Goal: Contribute content: Contribute content

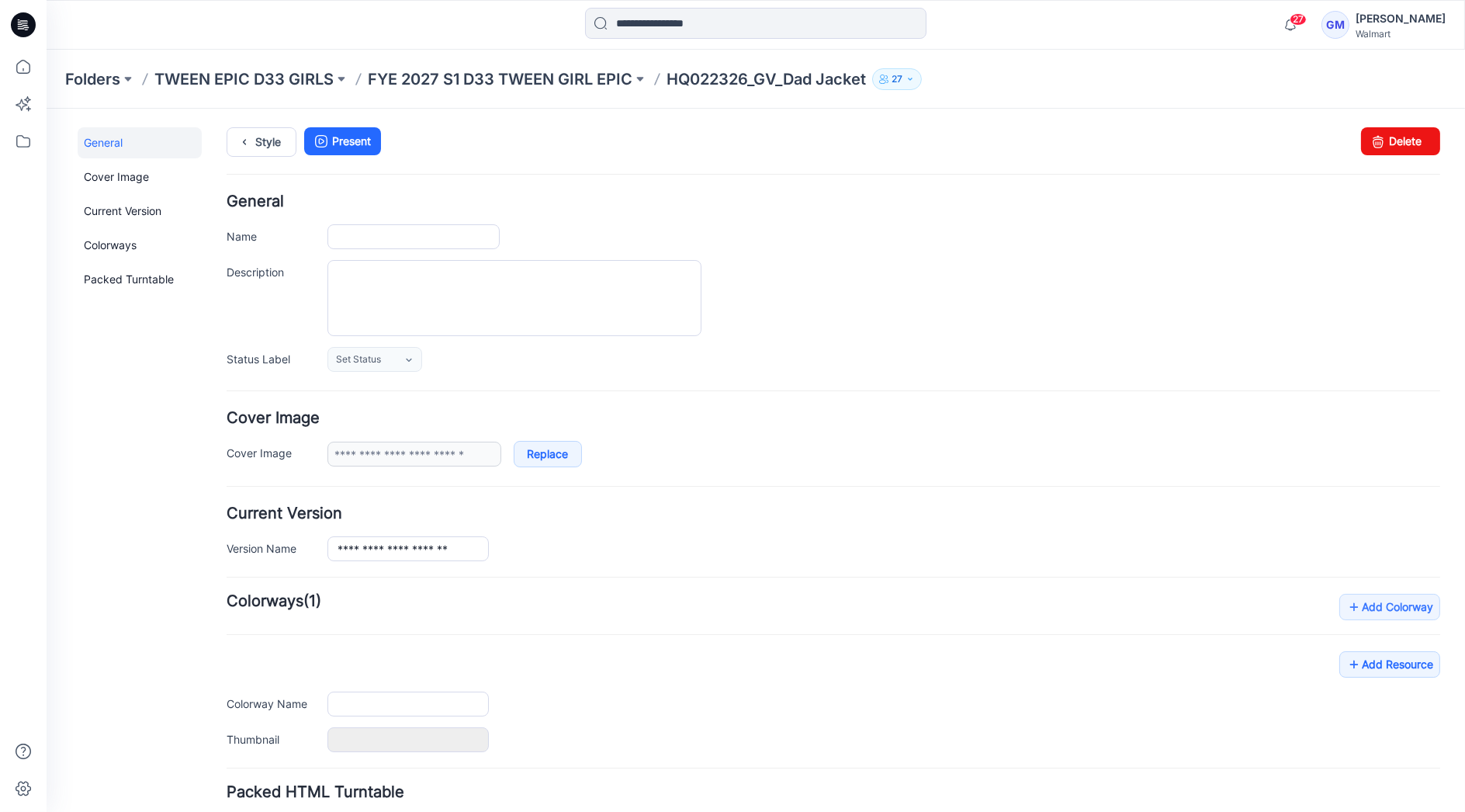
type input "**********"
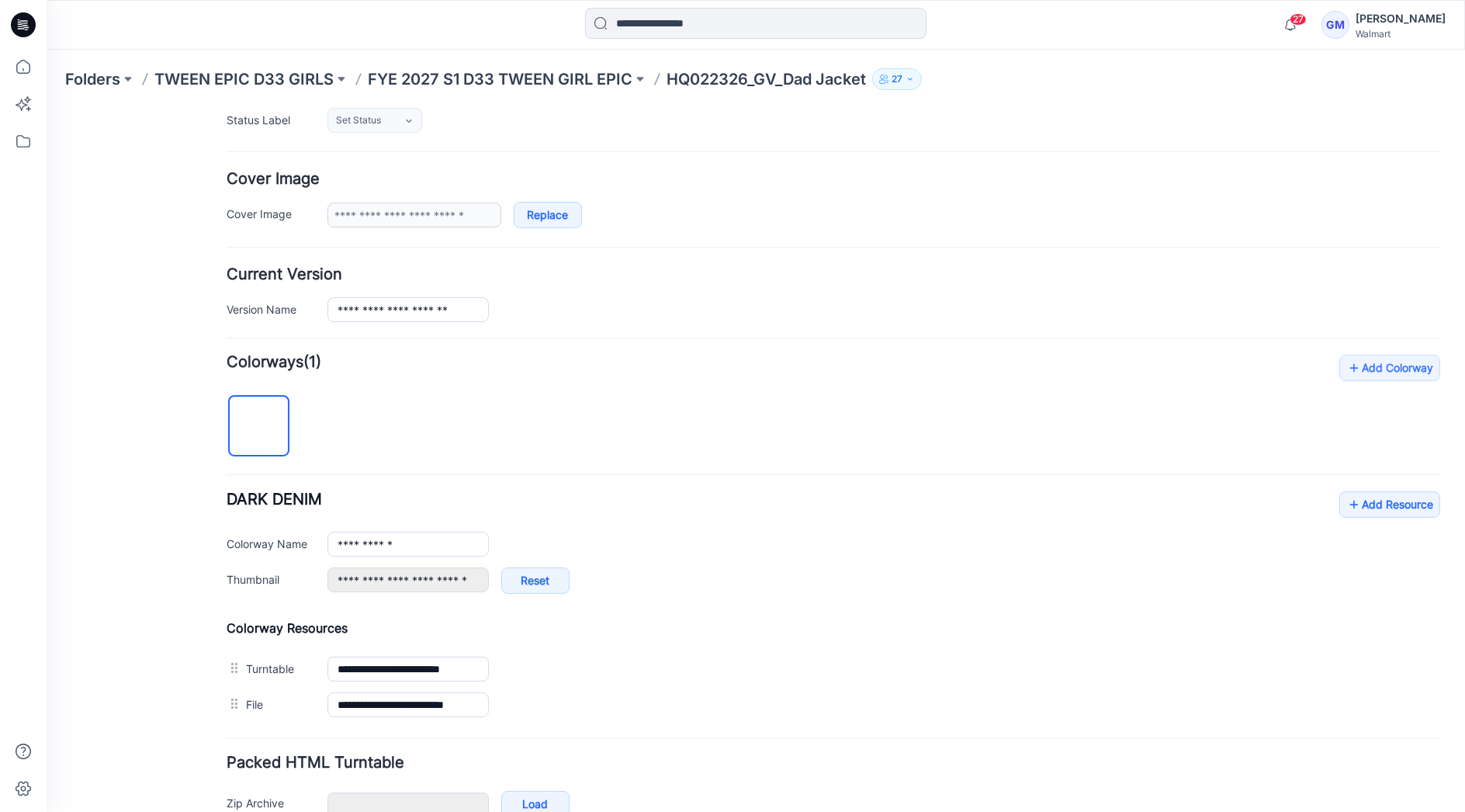
scroll to position [323, 0]
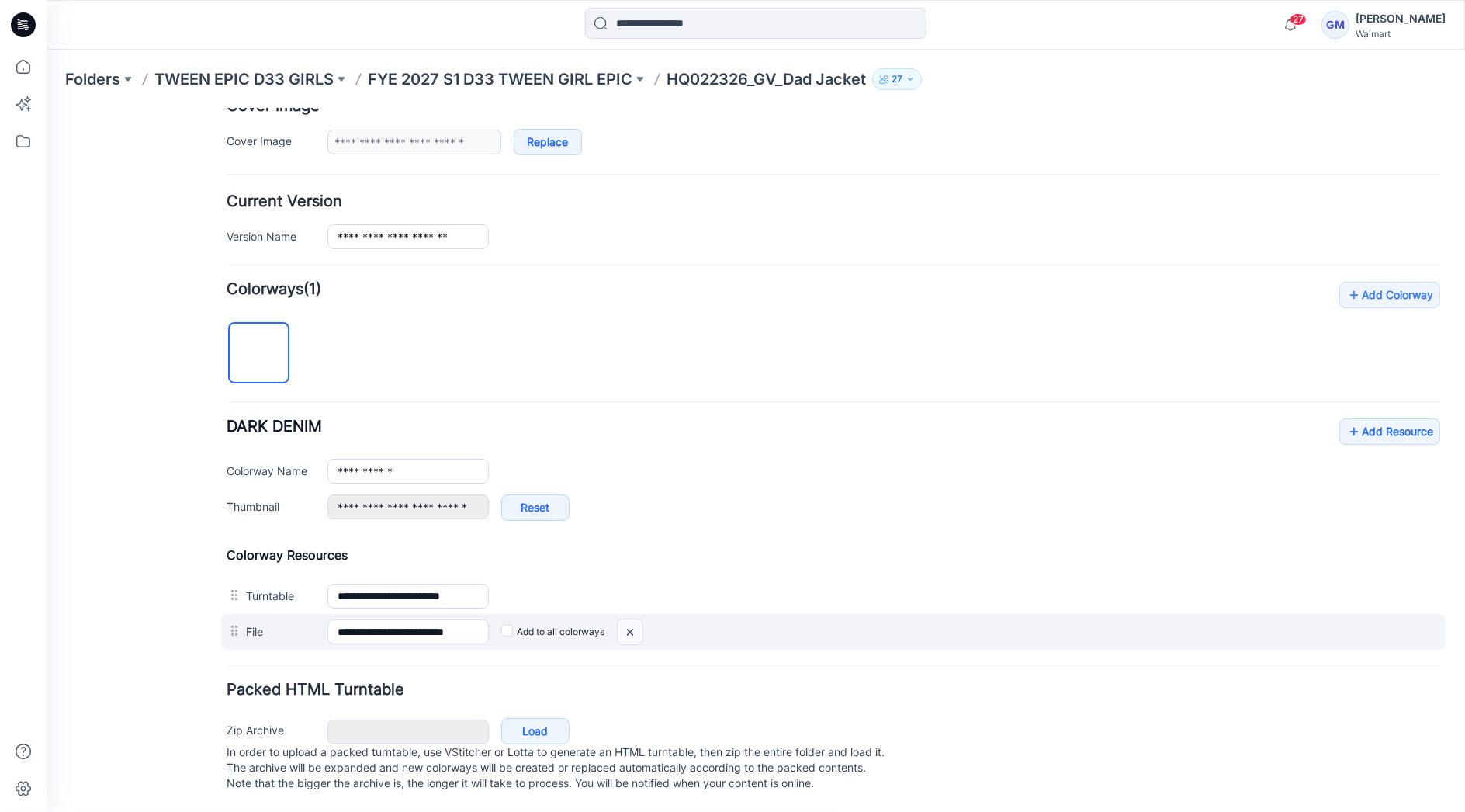
drag, startPoint x: 854, startPoint y: 208, endPoint x: 627, endPoint y: 619, distance: 469.5
click at [627, 597] on img at bounding box center [630, 631] width 25 height 25
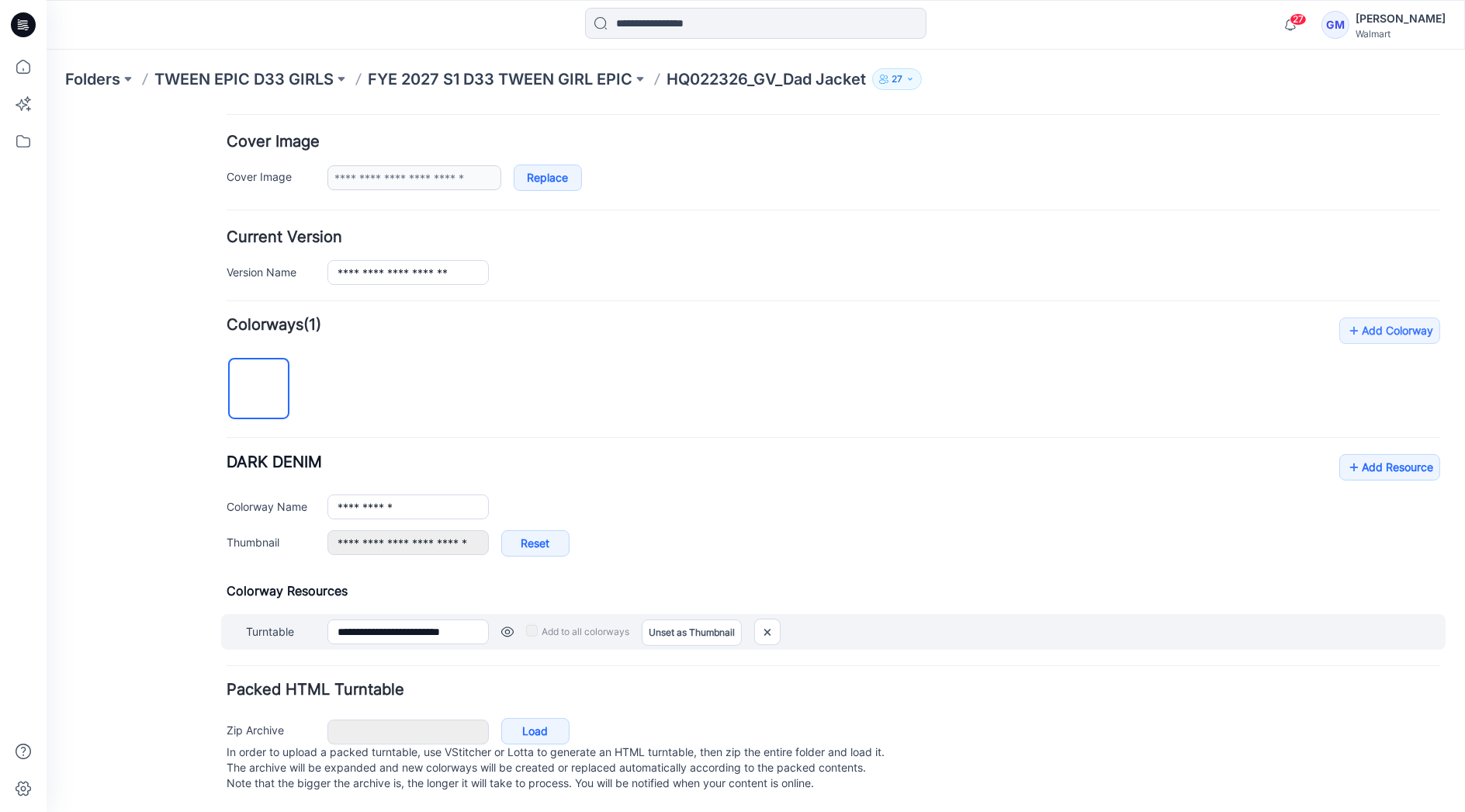
scroll to position [288, 0]
click at [767, 597] on img at bounding box center [767, 631] width 25 height 25
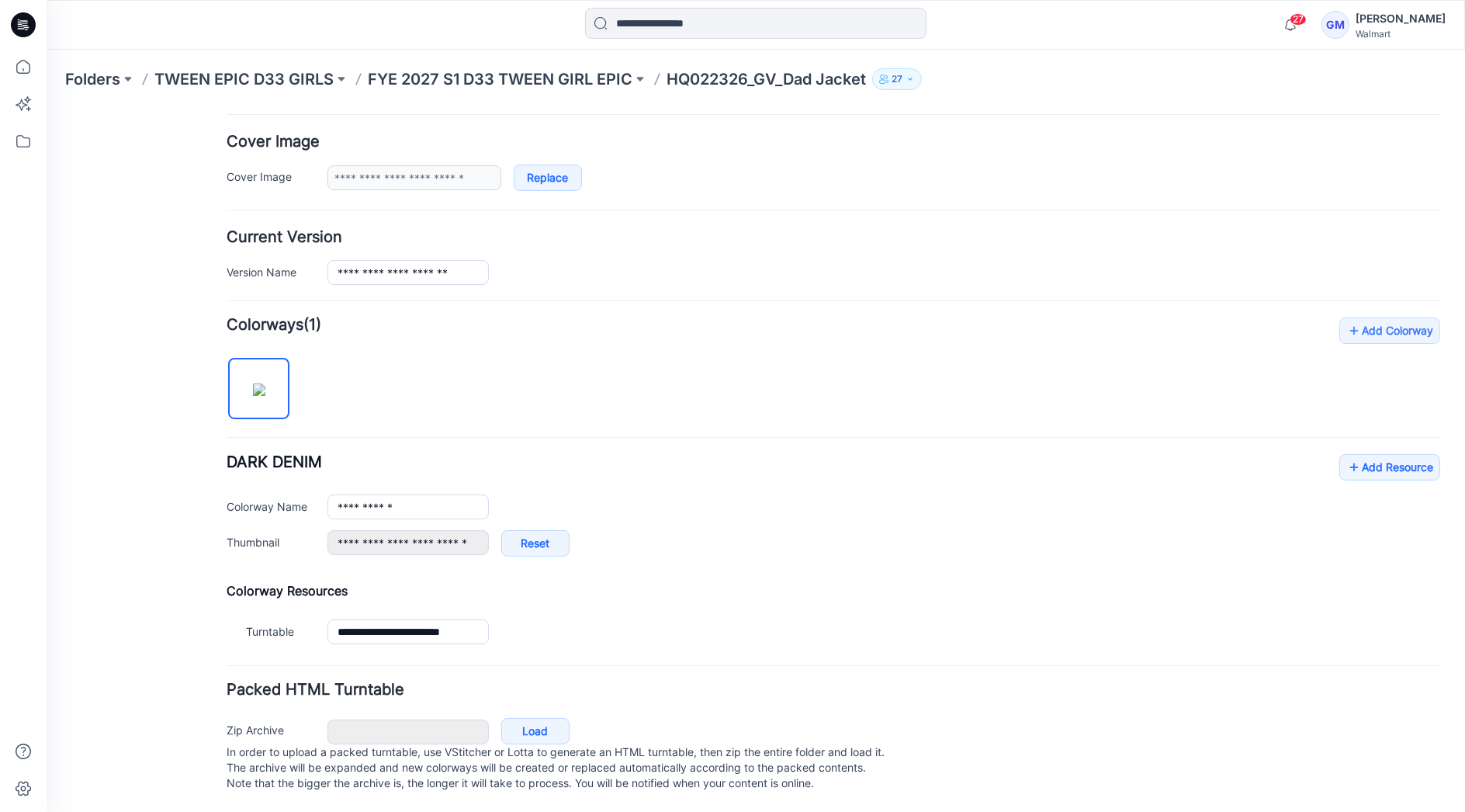
type input "**********"
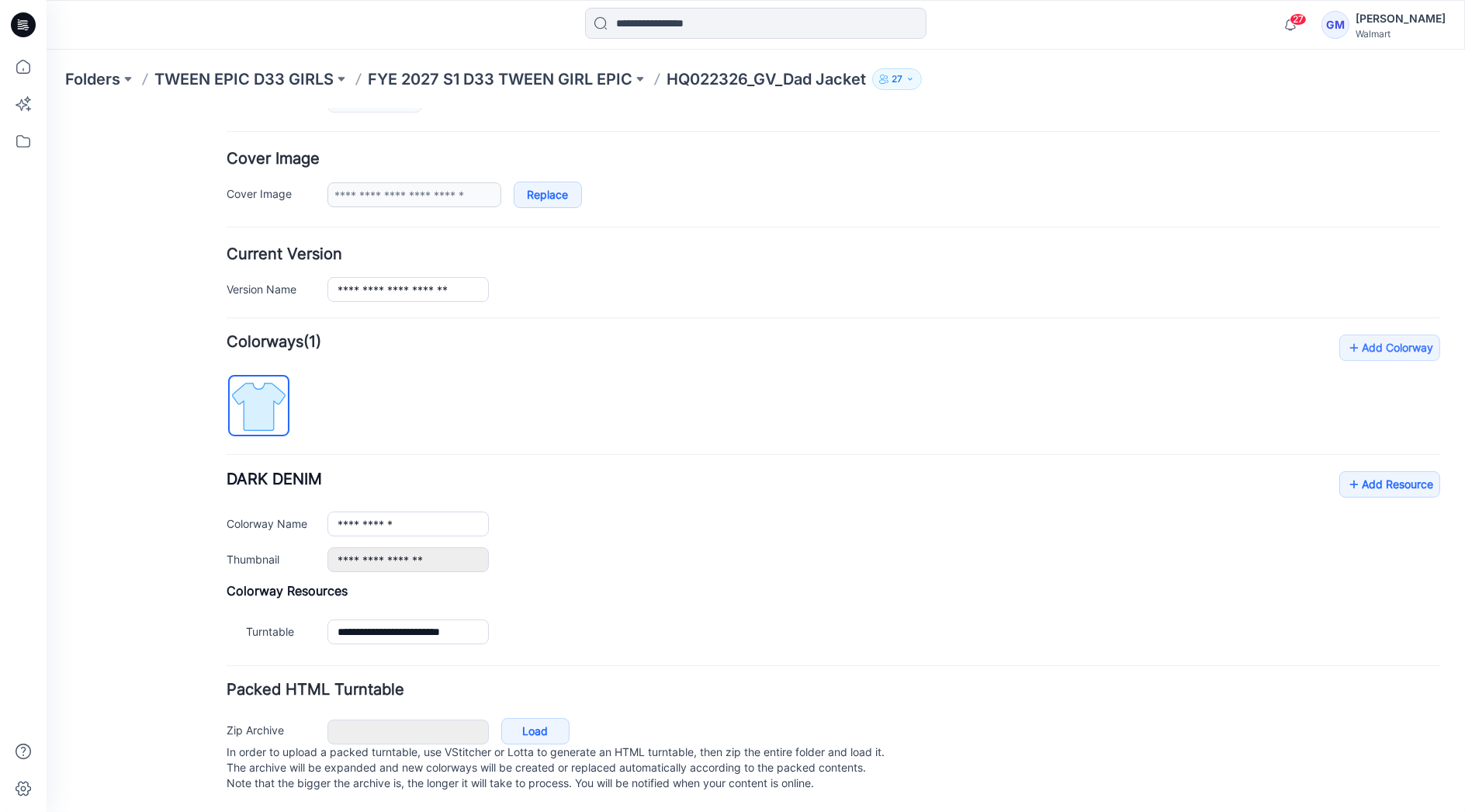
scroll to position [192, 0]
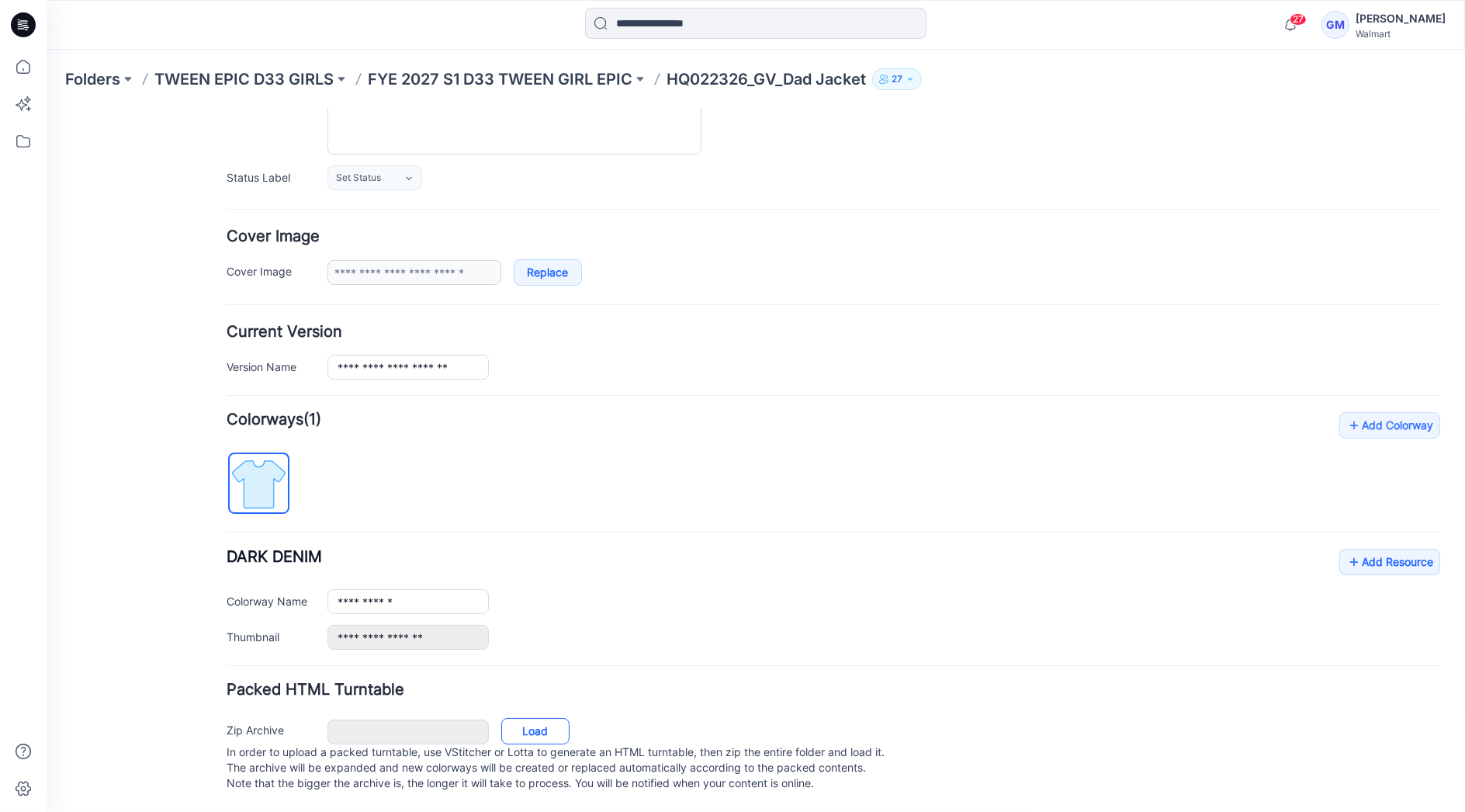
click at [556, 597] on link "Load" at bounding box center [535, 730] width 68 height 26
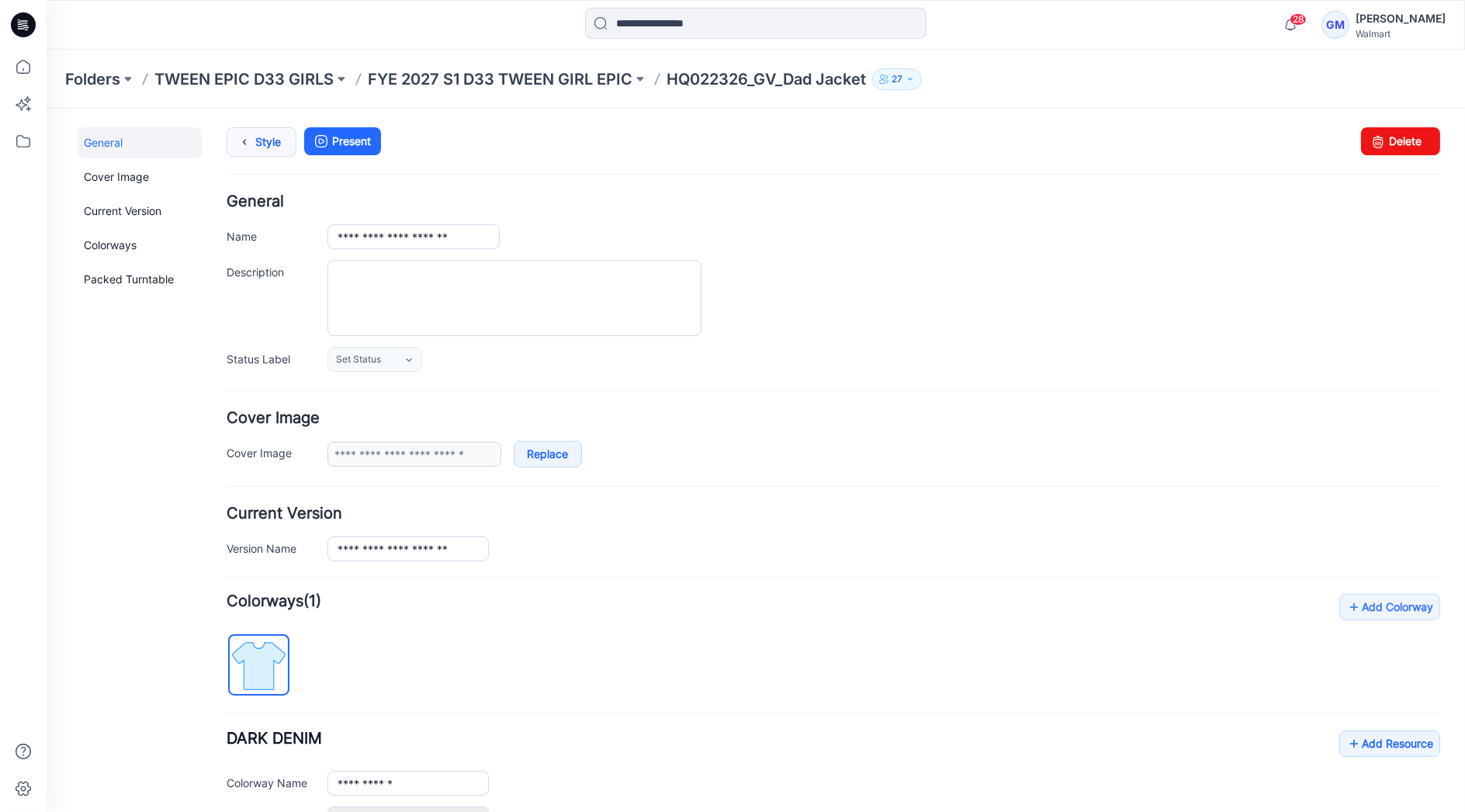
click at [265, 132] on link "Style" at bounding box center [261, 141] width 70 height 29
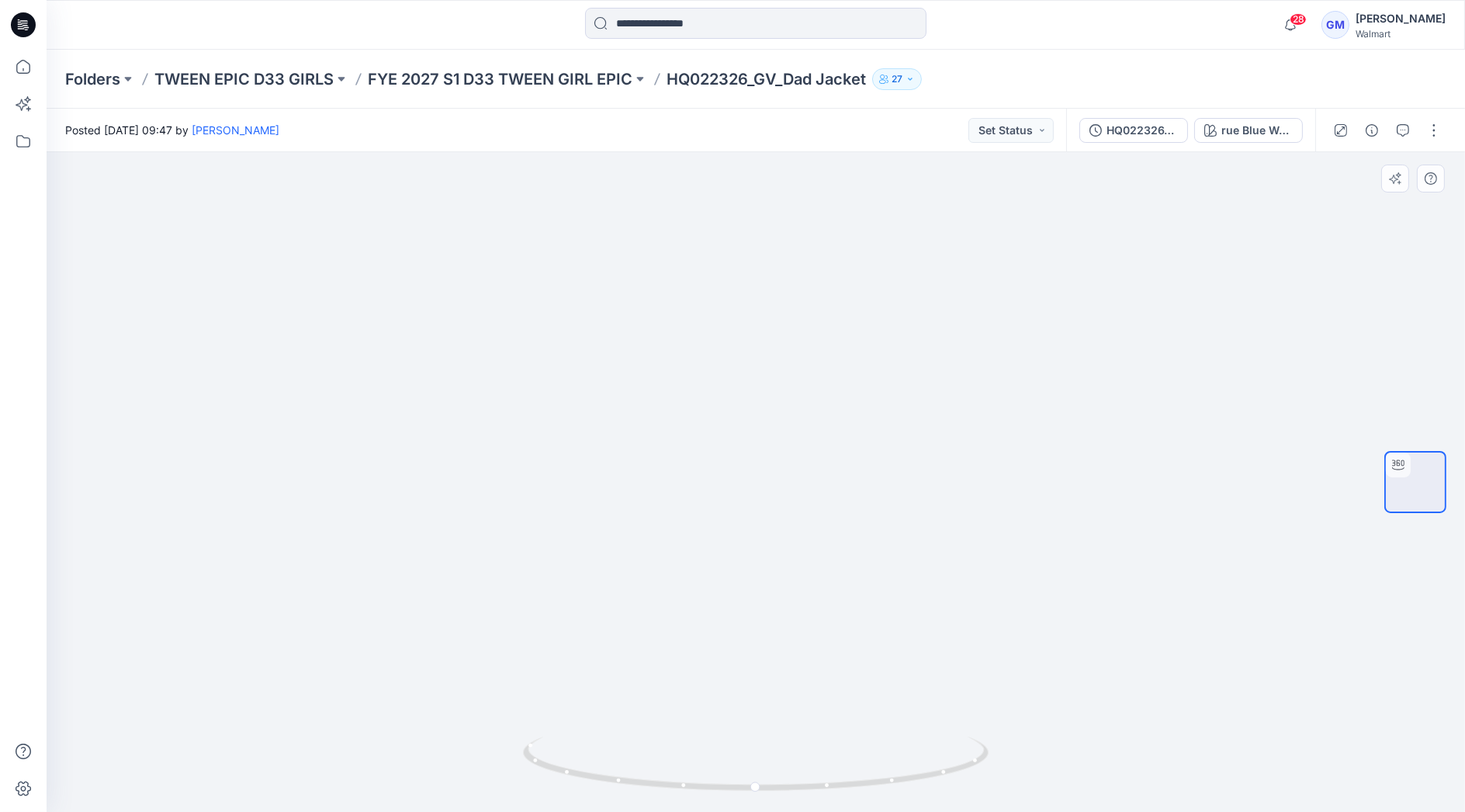
drag, startPoint x: 1179, startPoint y: 455, endPoint x: 935, endPoint y: 434, distance: 244.9
drag, startPoint x: 877, startPoint y: 792, endPoint x: 490, endPoint y: 745, distance: 389.8
click at [490, 745] on div at bounding box center [756, 482] width 1419 height 660
click at [1431, 132] on button "button" at bounding box center [1434, 130] width 25 height 25
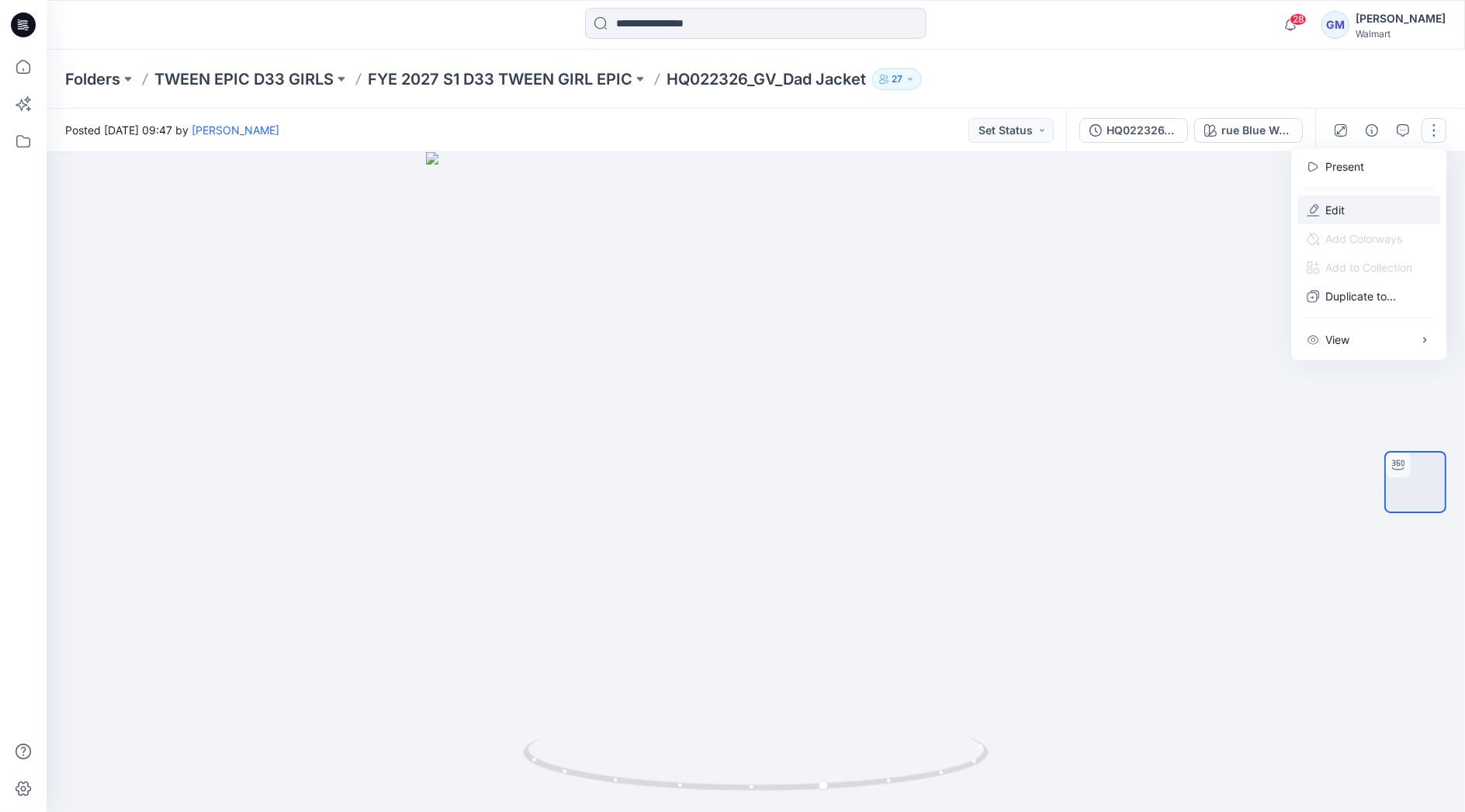
click at [1370, 208] on button "Edit" at bounding box center [1368, 210] width 143 height 29
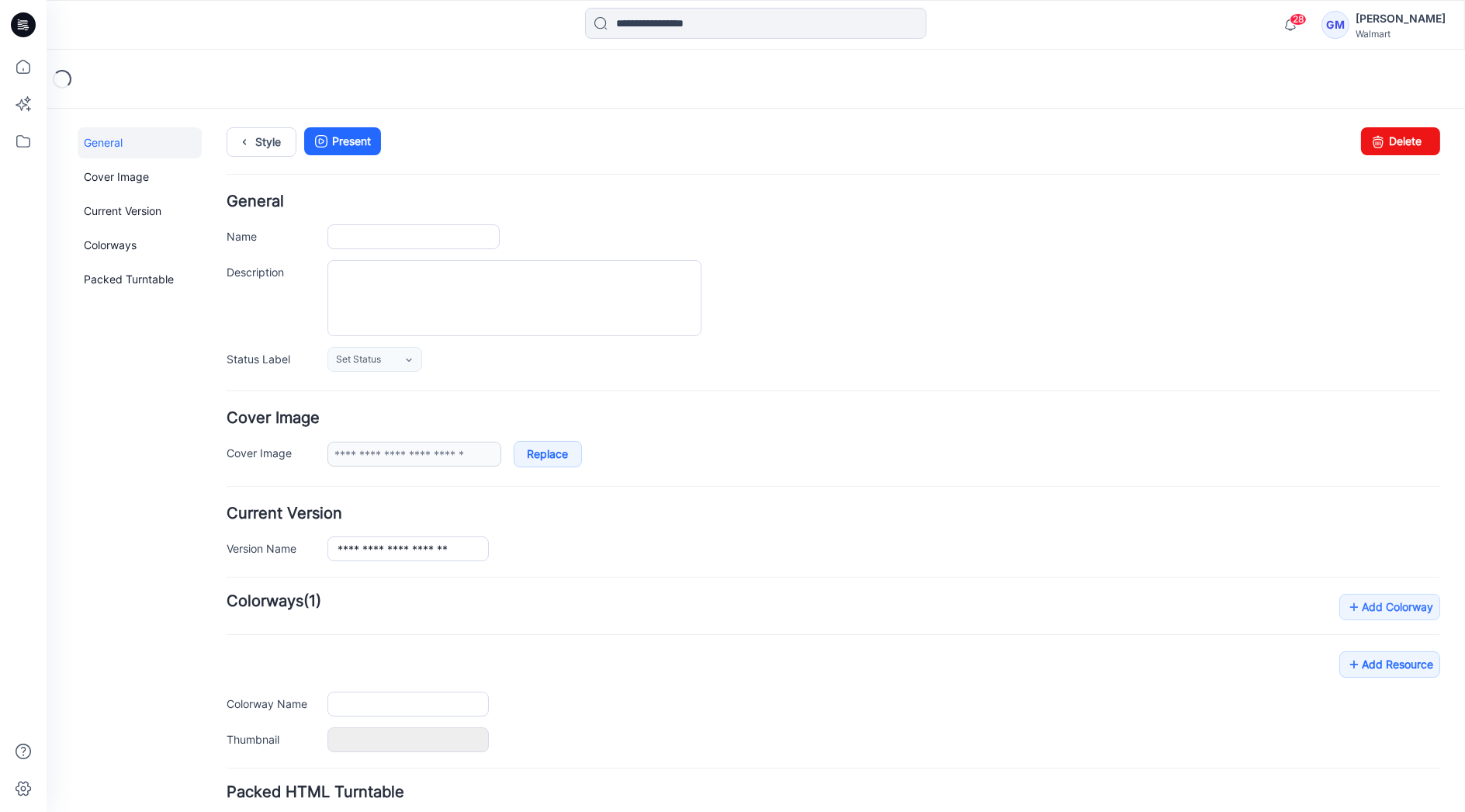
type input "**********"
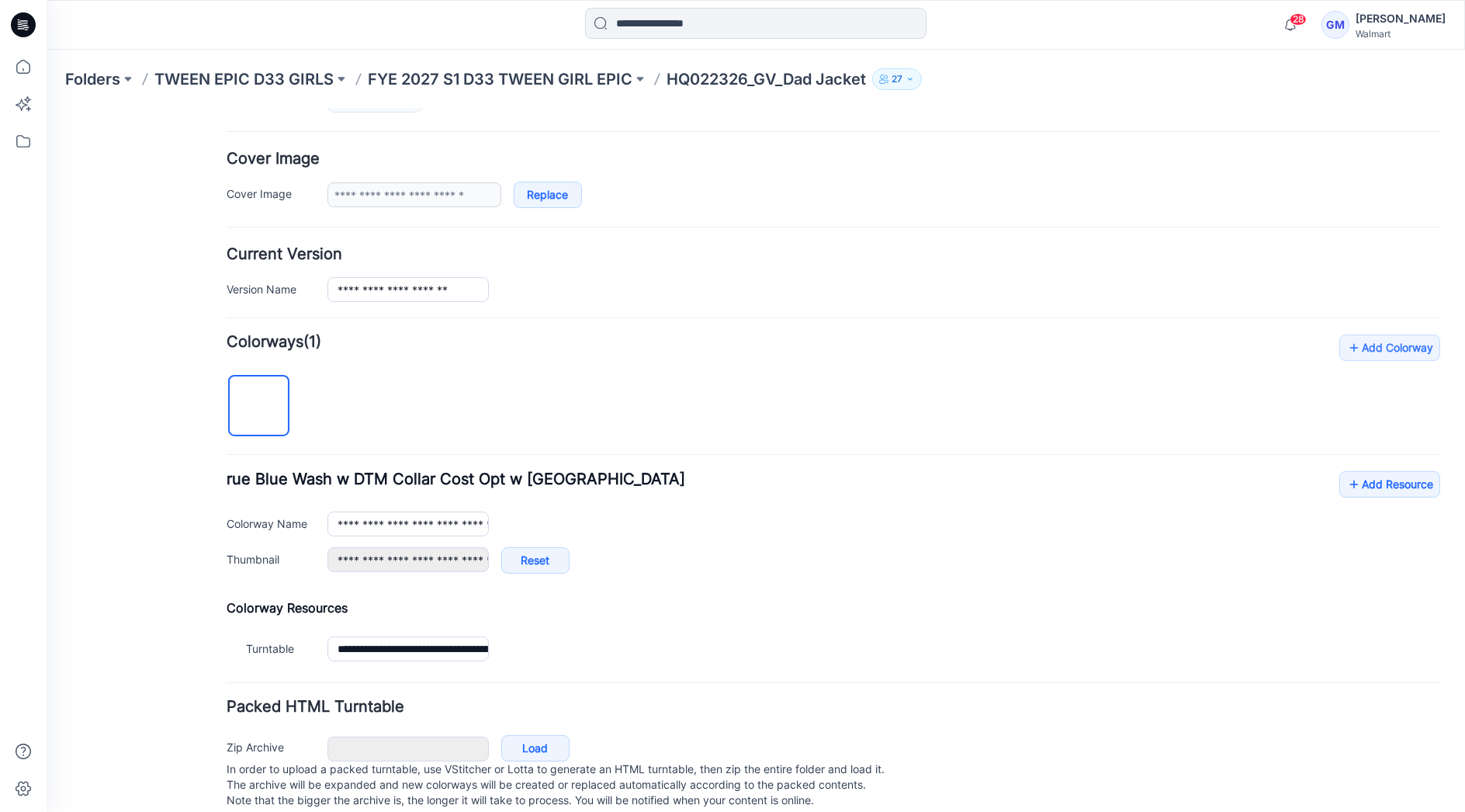
scroll to position [288, 0]
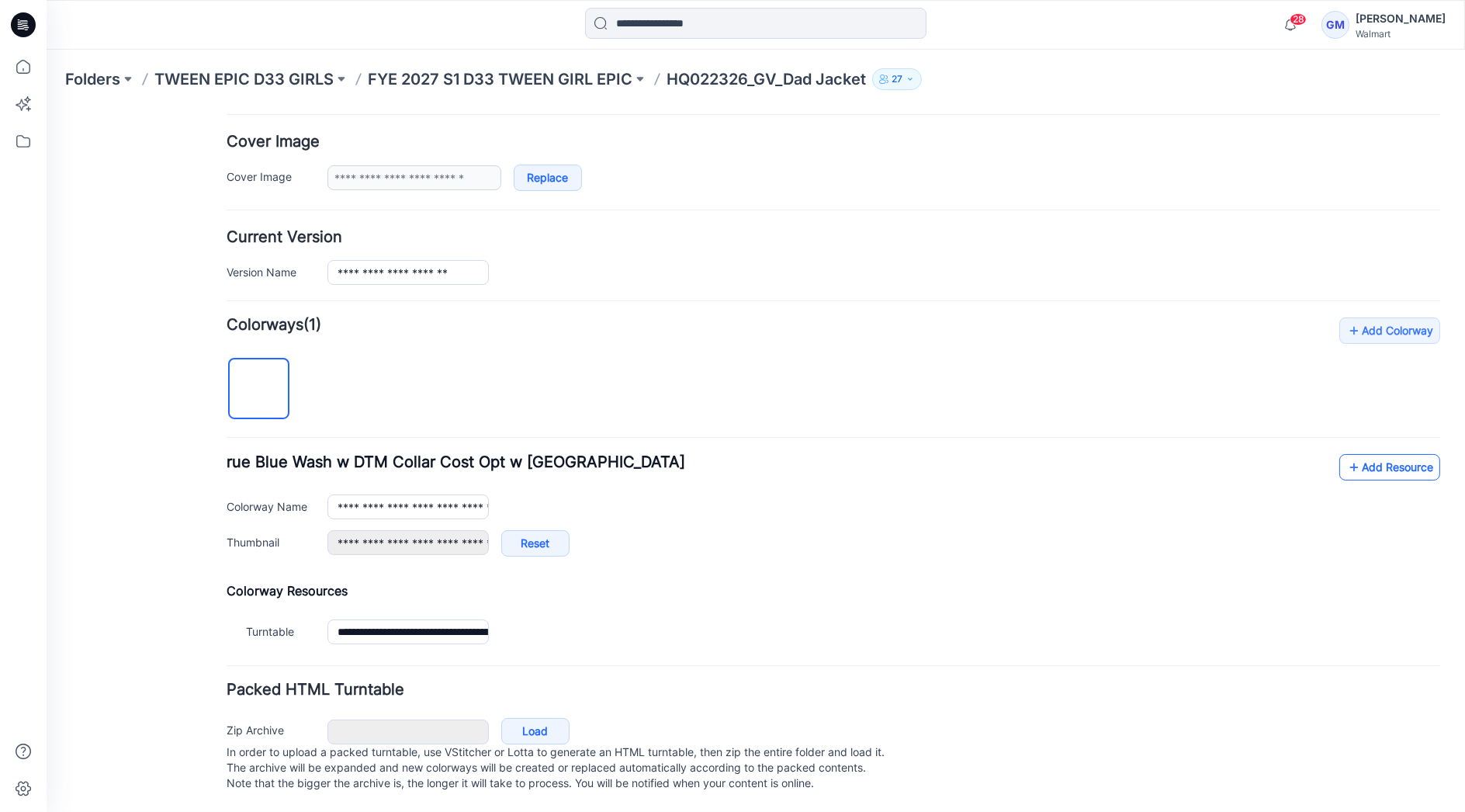
click at [1364, 453] on link "Add Resource" at bounding box center [1389, 466] width 101 height 26
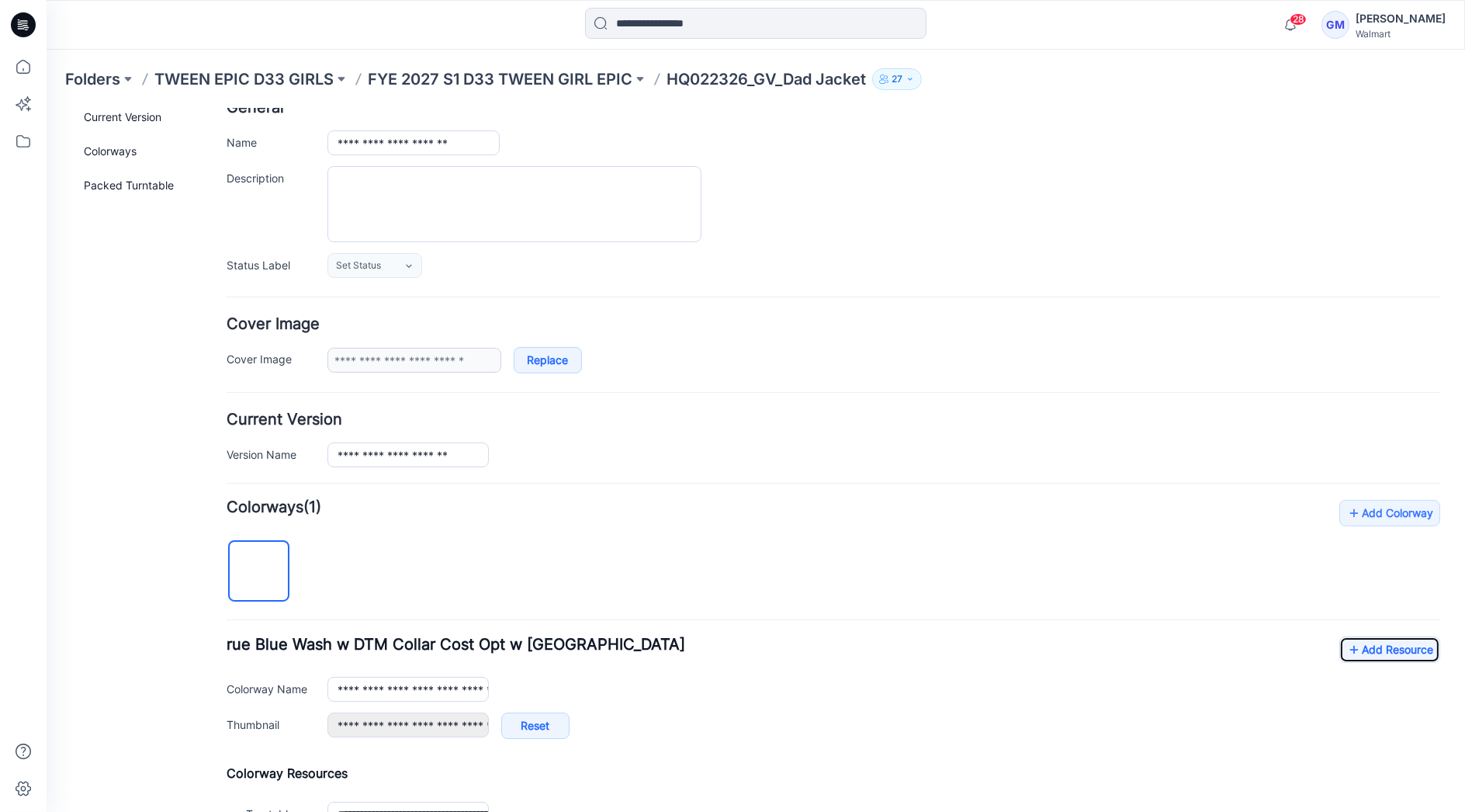
scroll to position [0, 0]
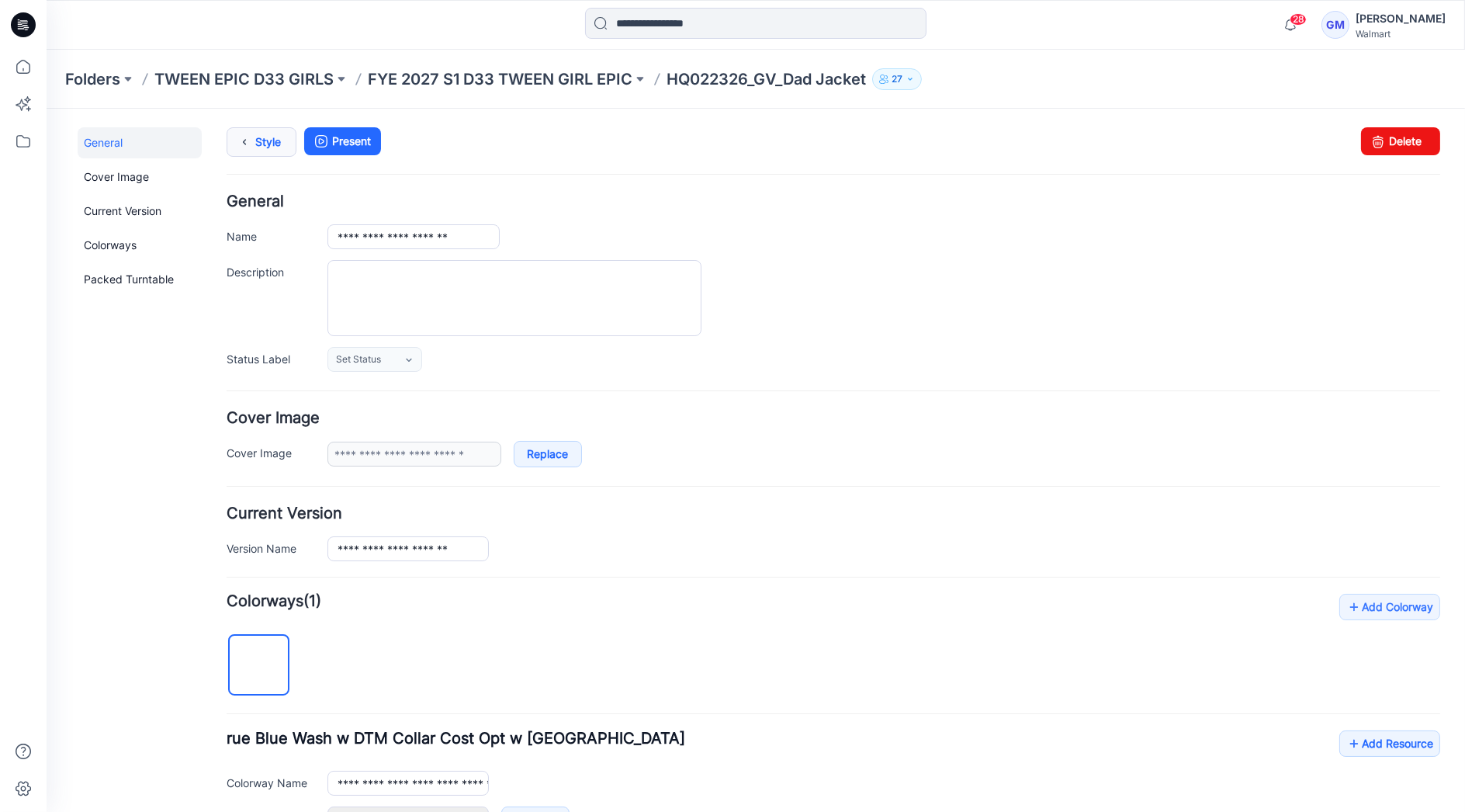
click at [268, 140] on link "Style" at bounding box center [261, 141] width 70 height 29
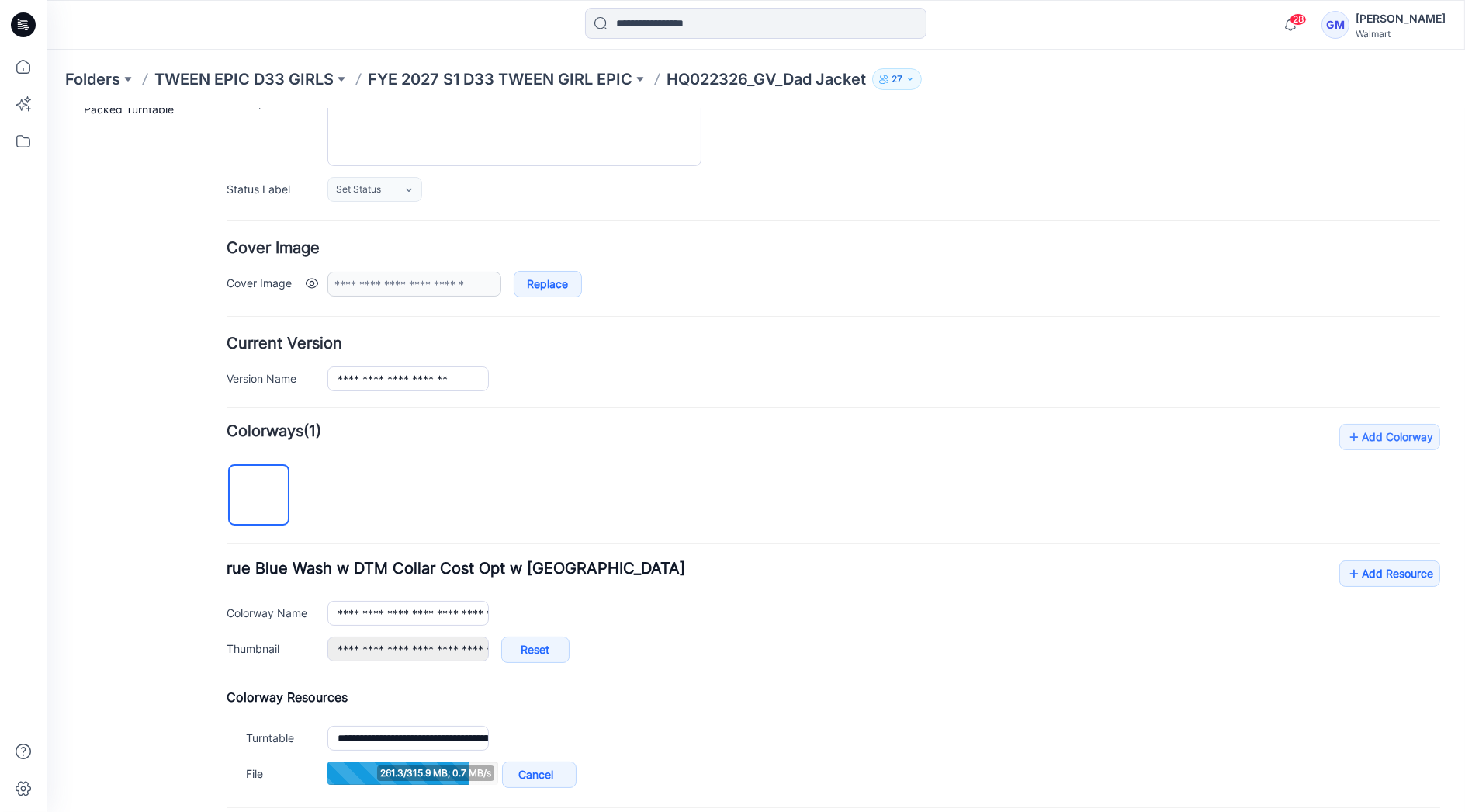
scroll to position [172, 0]
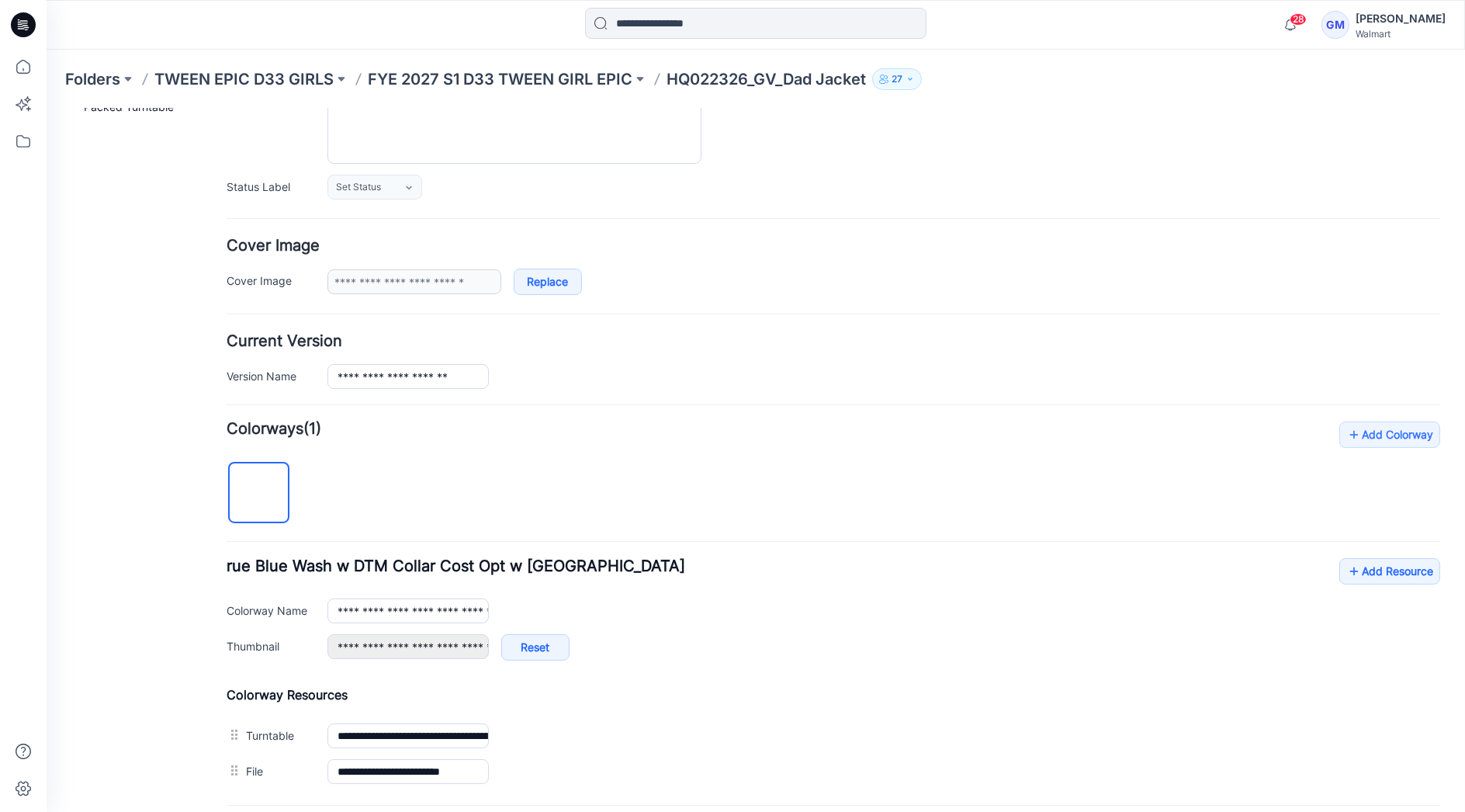
click at [791, 403] on hr at bounding box center [833, 404] width 1214 height 2
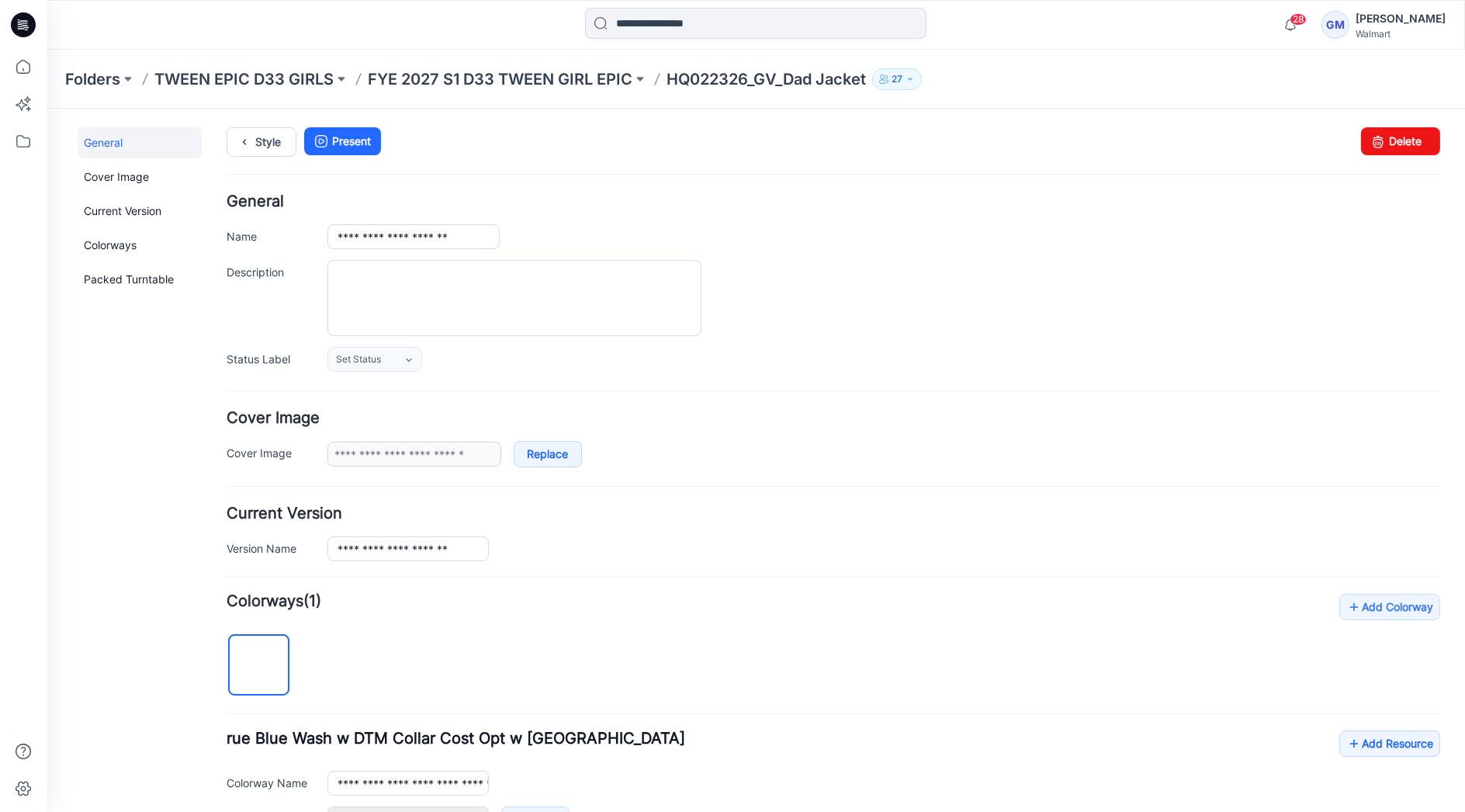
scroll to position [0, 0]
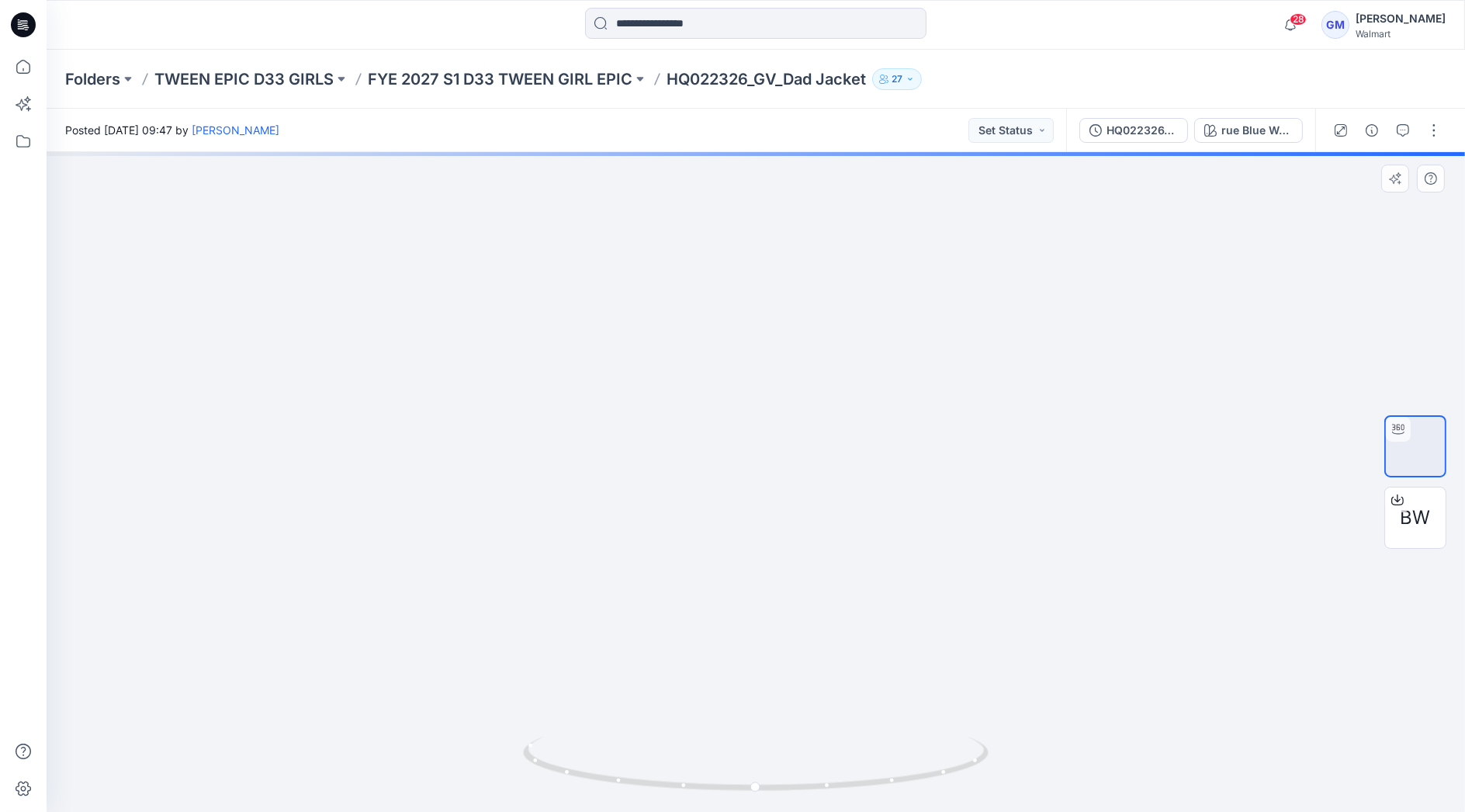
click at [324, 476] on div at bounding box center [756, 482] width 1419 height 660
